Goal: Check status: Check status

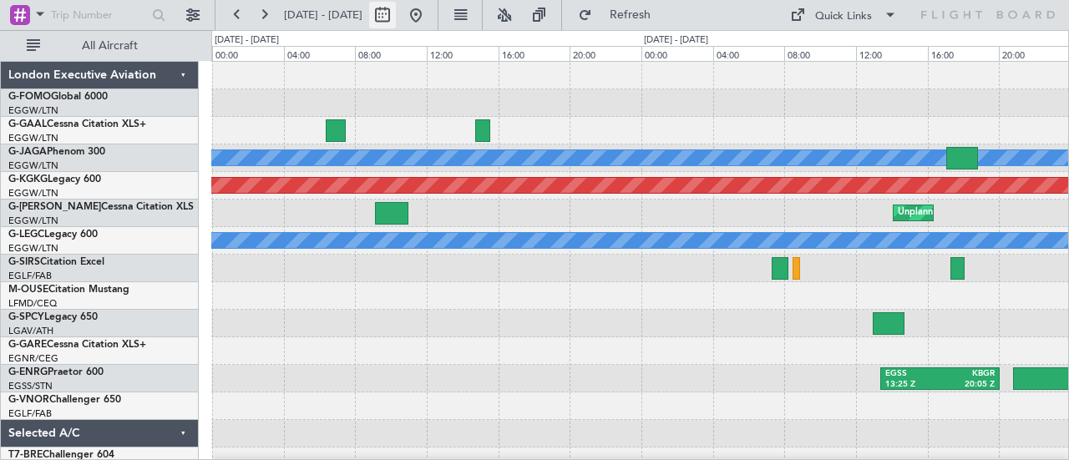
click at [396, 16] on button at bounding box center [382, 15] width 27 height 27
select select "10"
select select "2025"
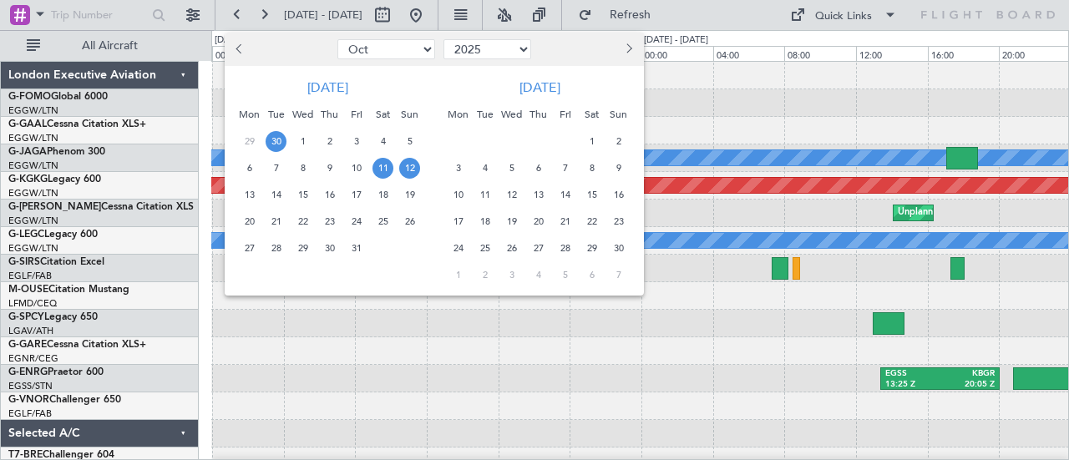
click at [277, 141] on span "30" at bounding box center [276, 141] width 21 height 21
select select "9"
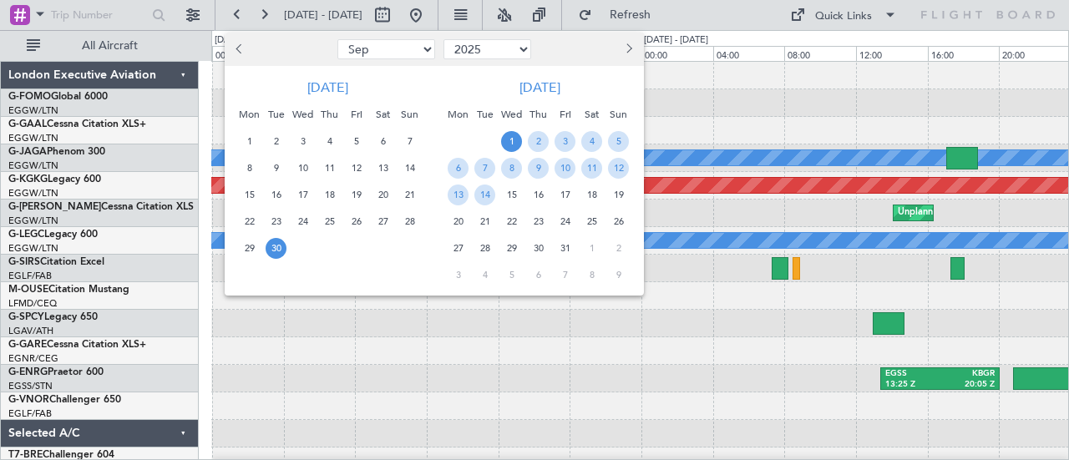
click at [509, 141] on span "1" at bounding box center [511, 141] width 21 height 21
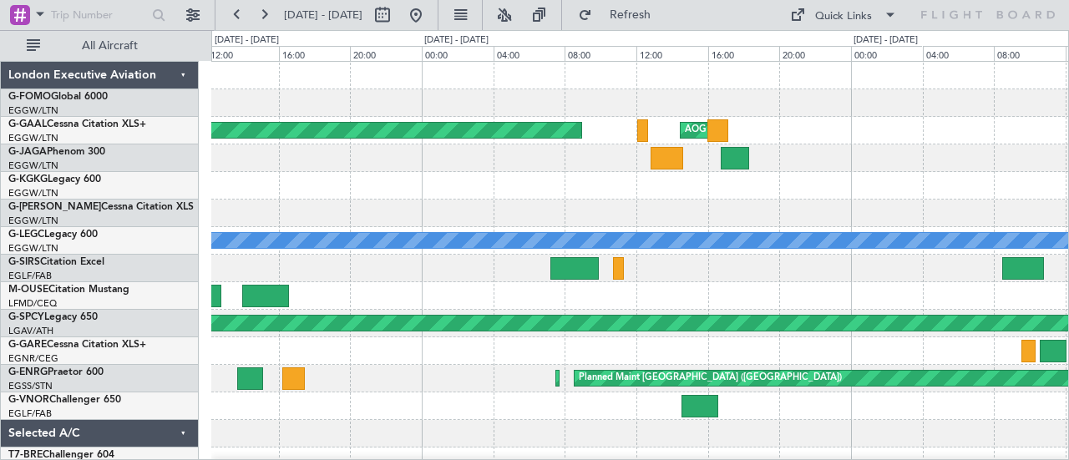
click at [357, 225] on div at bounding box center [640, 214] width 858 height 28
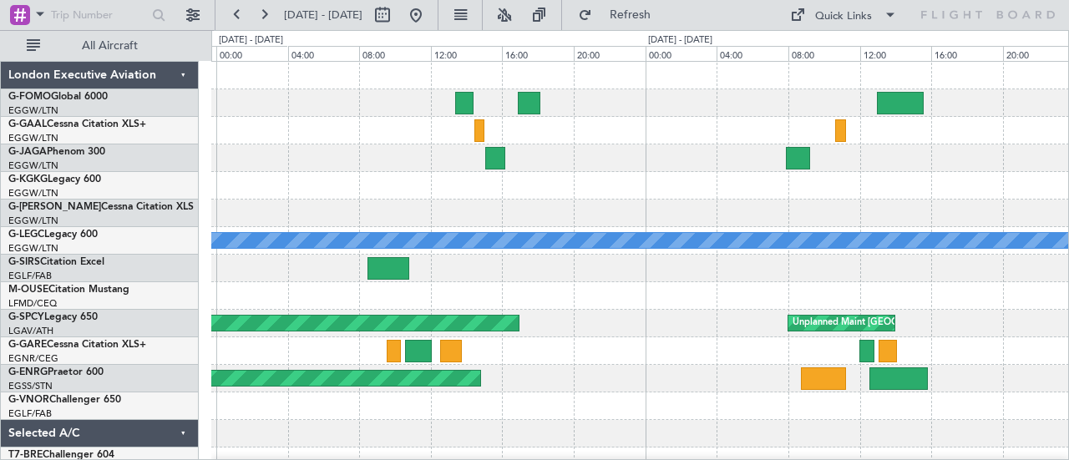
click at [665, 196] on div "AOG Maint Dusseldorf Planned Maint [GEOGRAPHIC_DATA] ([GEOGRAPHIC_DATA]) A/C Un…" at bounding box center [640, 351] width 858 height 579
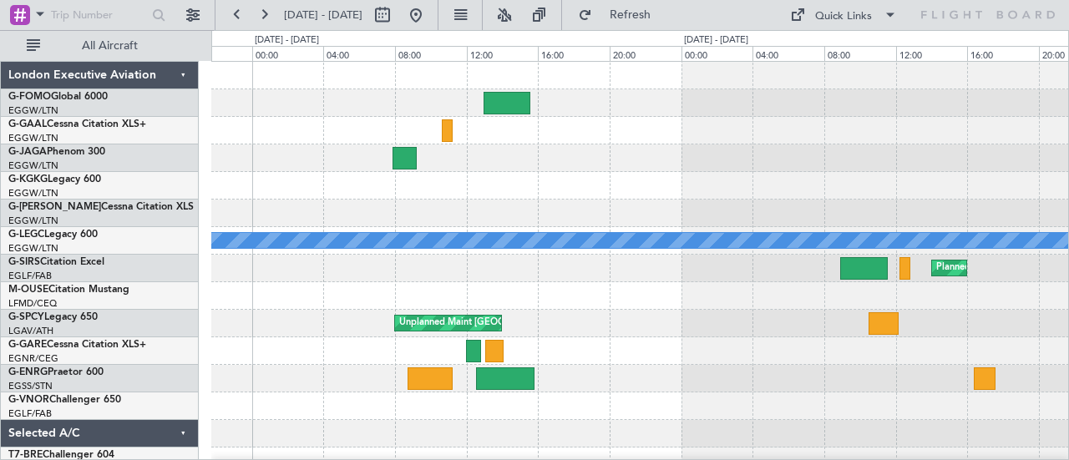
click at [541, 162] on div "Planned Maint [GEOGRAPHIC_DATA] ([GEOGRAPHIC_DATA]) A/C Unavailable [GEOGRAPHIC…" at bounding box center [640, 351] width 858 height 579
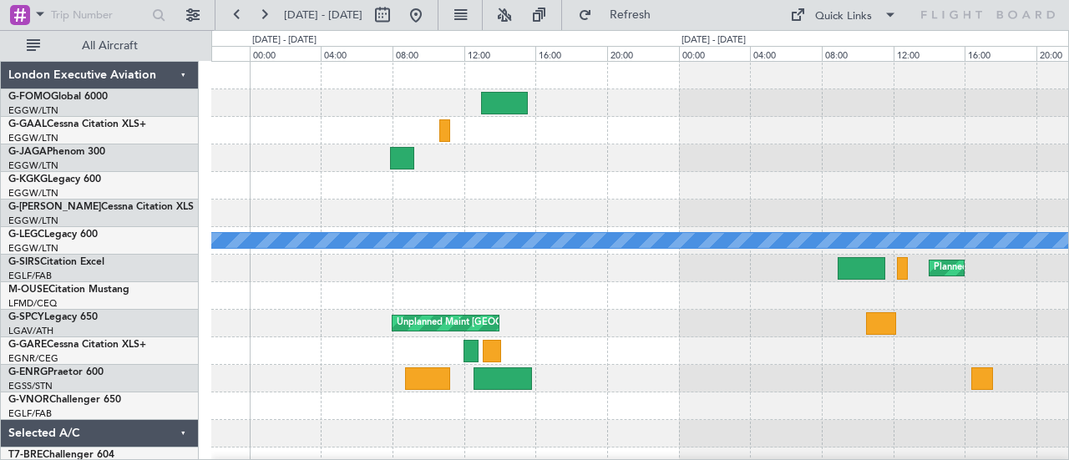
scroll to position [1, 0]
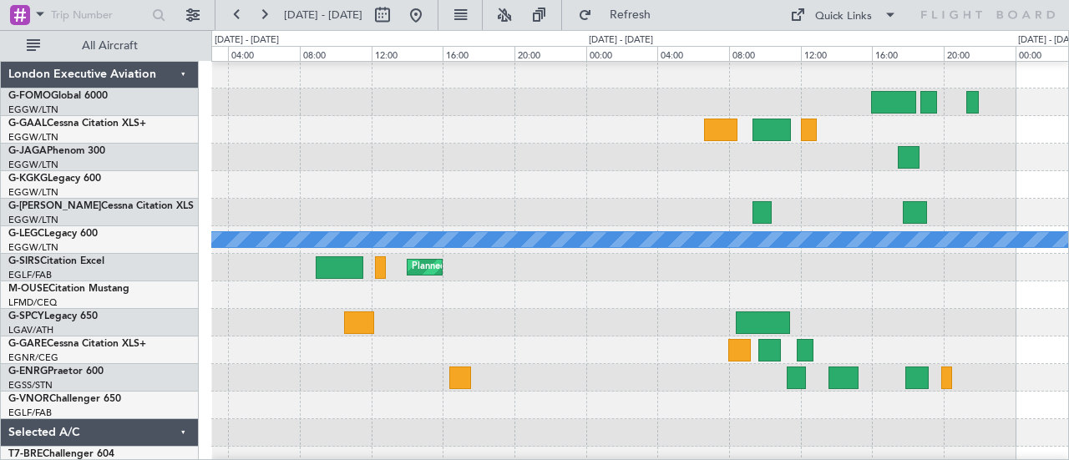
click at [391, 147] on div at bounding box center [640, 158] width 858 height 28
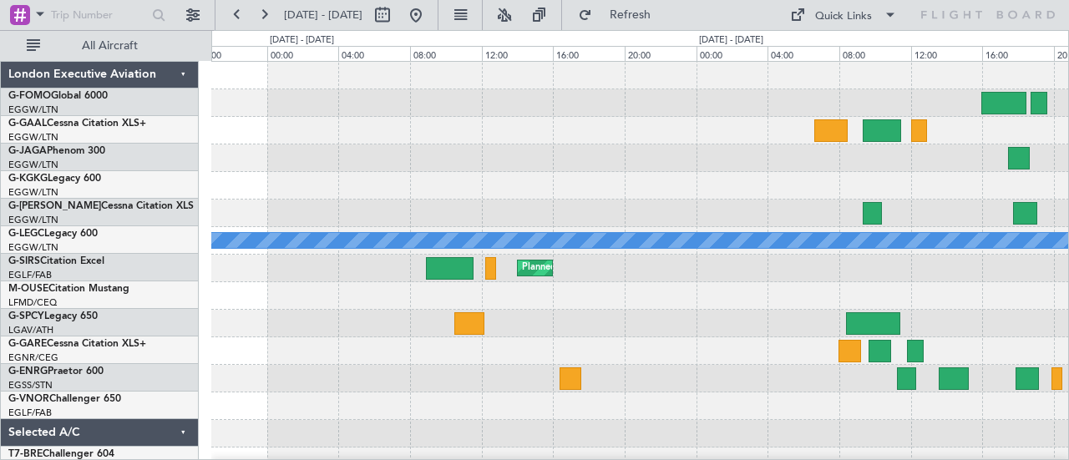
scroll to position [0, 0]
click at [918, 157] on div "Planned Maint [GEOGRAPHIC_DATA] ([GEOGRAPHIC_DATA]) A/C Unavailable [GEOGRAPHIC…" at bounding box center [640, 351] width 858 height 579
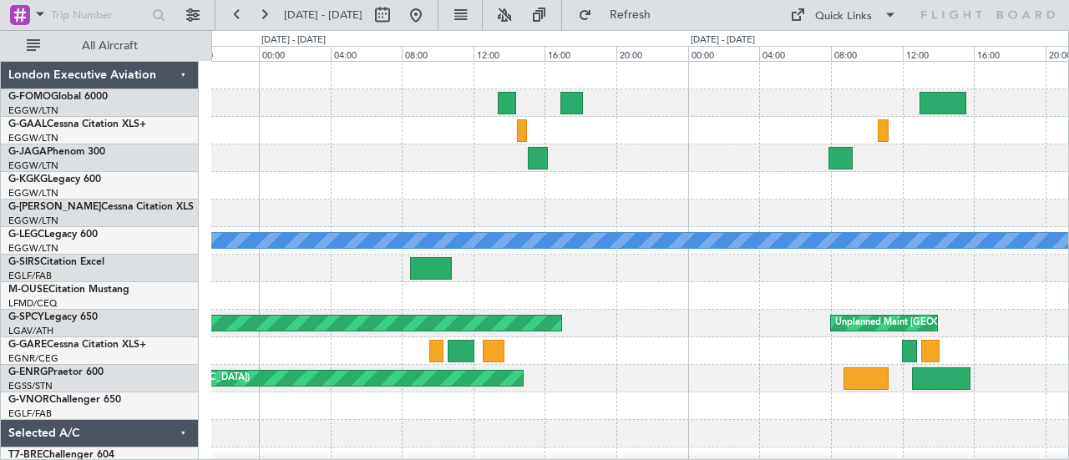
click at [955, 170] on div at bounding box center [640, 158] width 858 height 28
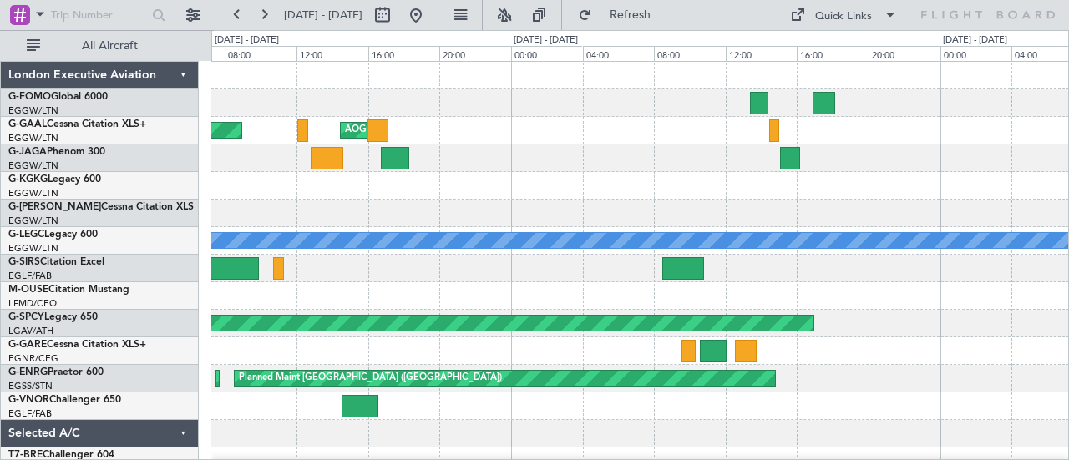
click at [808, 168] on div at bounding box center [640, 158] width 858 height 28
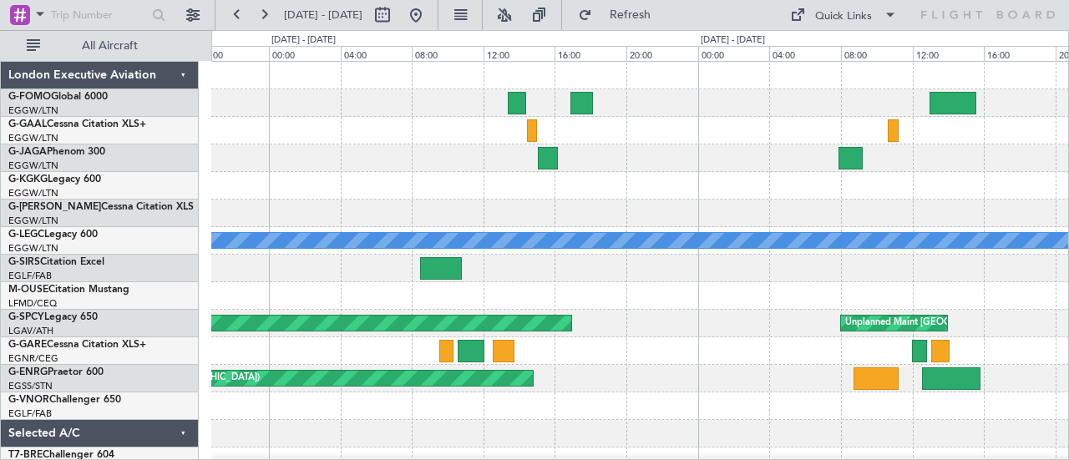
click at [610, 213] on div "AOG Maint Dusseldorf Planned [GEOGRAPHIC_DATA] Planned Maint [GEOGRAPHIC_DATA] …" at bounding box center [640, 351] width 858 height 579
